Goal: Find specific page/section: Find specific page/section

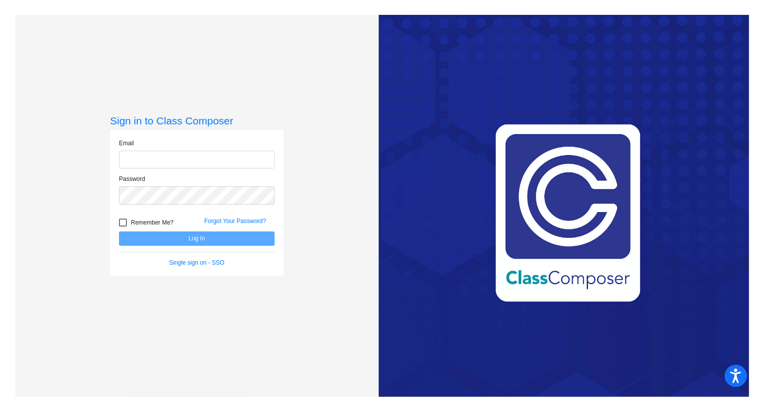
click at [140, 162] on input "email" at bounding box center [197, 160] width 156 height 18
type input "[EMAIL_ADDRESS][DOMAIN_NAME]"
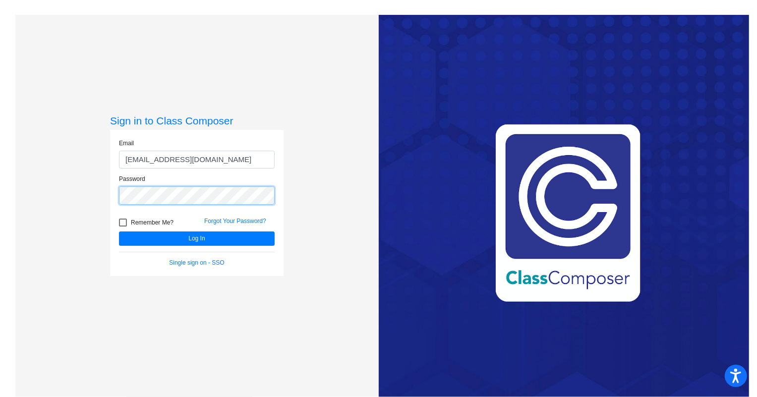
click at [119, 231] on button "Log In" at bounding box center [197, 238] width 156 height 14
click at [119, 223] on div at bounding box center [123, 223] width 8 height 8
click at [122, 227] on input "Remember Me?" at bounding box center [122, 227] width 0 height 0
checkbox input "true"
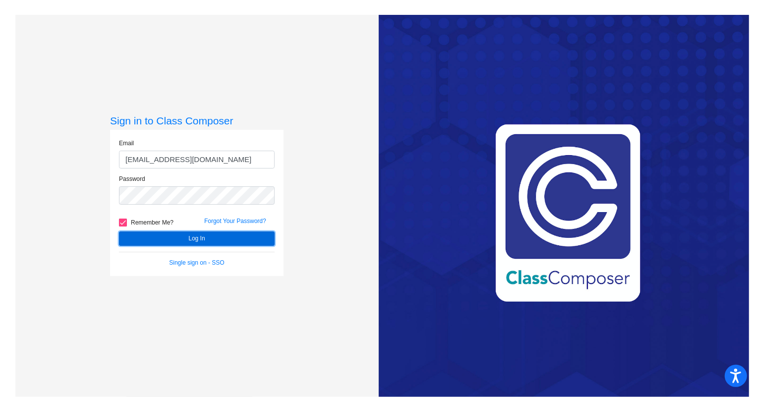
click at [138, 237] on button "Log In" at bounding box center [197, 238] width 156 height 14
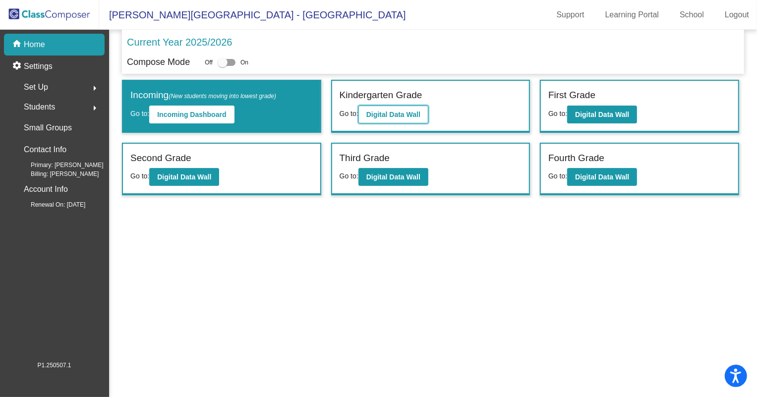
click at [374, 118] on button "Digital Data Wall" at bounding box center [393, 115] width 70 height 18
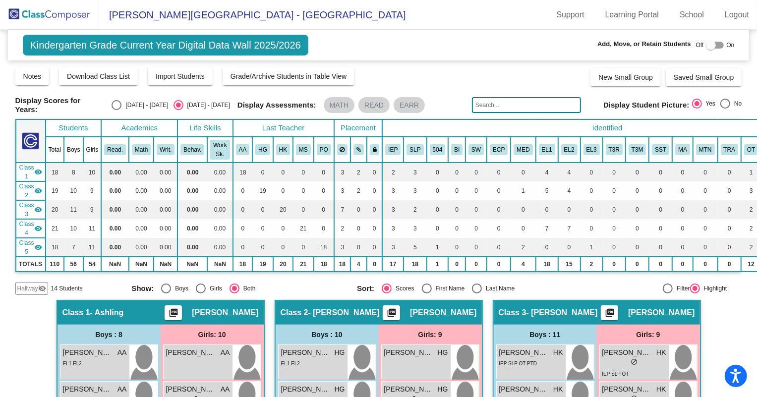
click at [52, 14] on img at bounding box center [49, 14] width 99 height 29
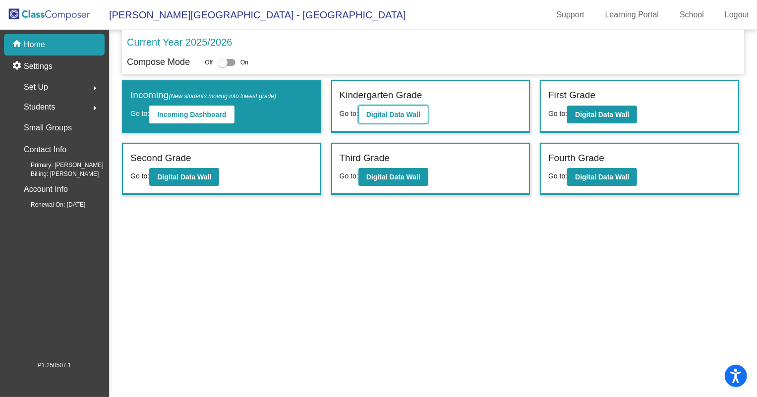
click at [407, 118] on button "Digital Data Wall" at bounding box center [393, 115] width 70 height 18
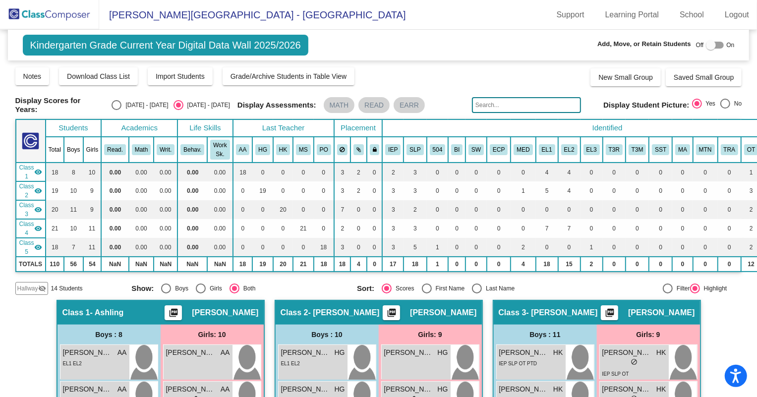
click at [65, 12] on img at bounding box center [49, 14] width 99 height 29
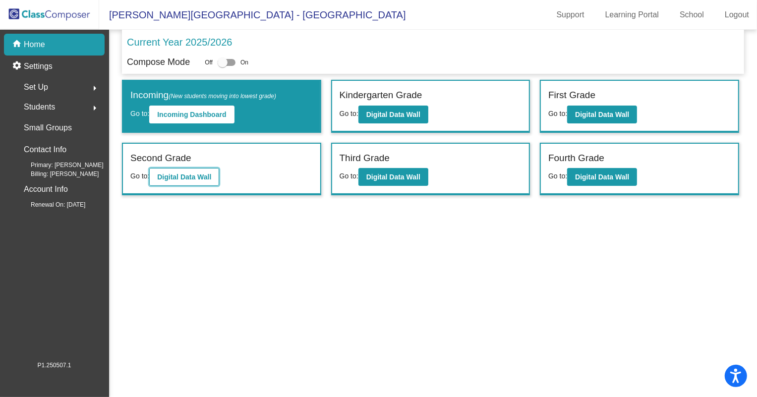
click at [166, 170] on button "Digital Data Wall" at bounding box center [184, 177] width 70 height 18
